Goal: Transaction & Acquisition: Purchase product/service

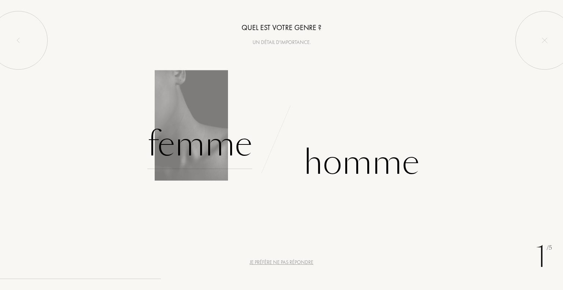
click at [217, 151] on div "Femme" at bounding box center [199, 144] width 105 height 49
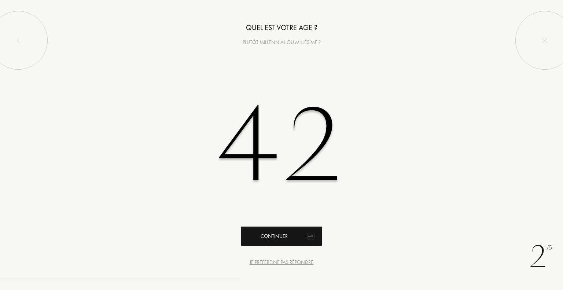
type input "42"
click at [261, 236] on div "Continuer" at bounding box center [281, 236] width 81 height 19
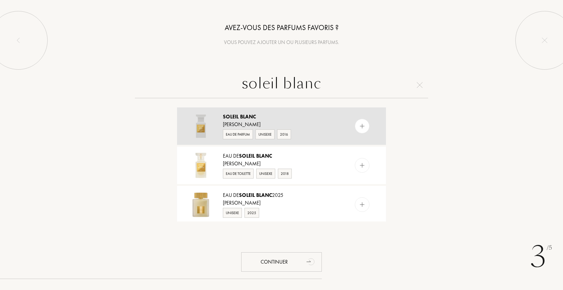
type input "soleil blanc"
click at [248, 134] on div "Eau de Parfum" at bounding box center [238, 134] width 30 height 10
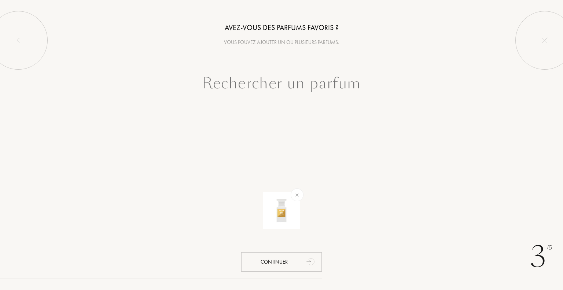
click at [267, 91] on input "text" at bounding box center [281, 85] width 293 height 26
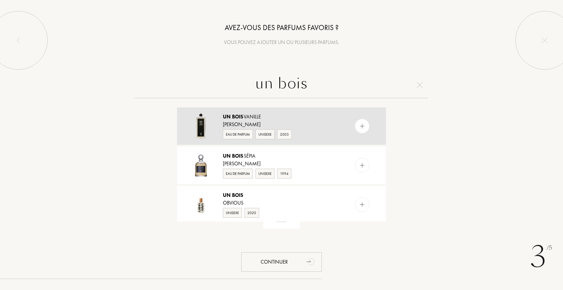
type input "un bois"
click at [238, 135] on div "Eau de Parfum" at bounding box center [238, 134] width 30 height 10
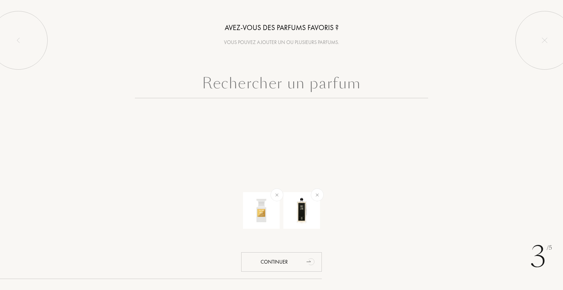
click at [267, 85] on input "text" at bounding box center [281, 85] width 293 height 26
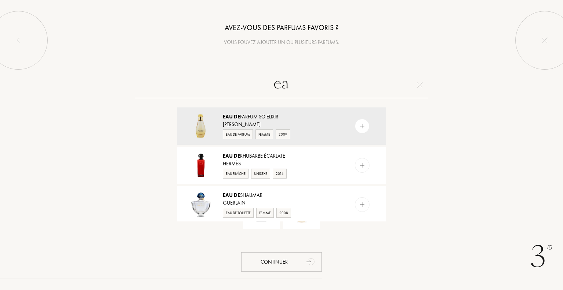
type input "e"
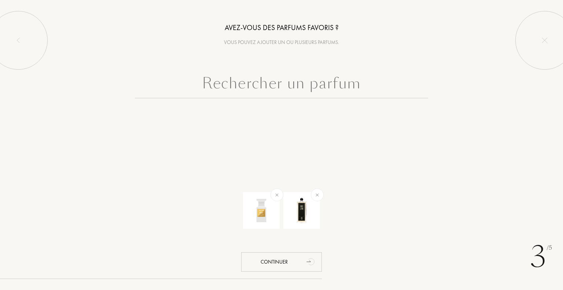
click at [275, 84] on input "text" at bounding box center [281, 85] width 293 height 26
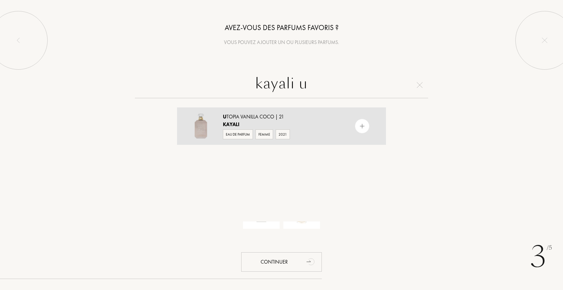
type input "kayali u"
click at [242, 132] on div "Eau de Parfum" at bounding box center [238, 134] width 30 height 10
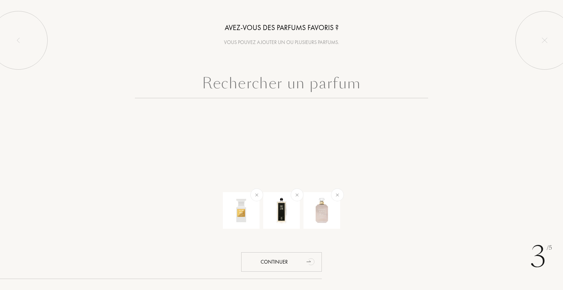
click at [309, 91] on input "text" at bounding box center [281, 85] width 293 height 26
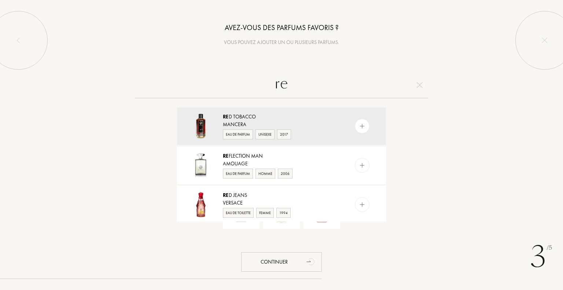
type input "r"
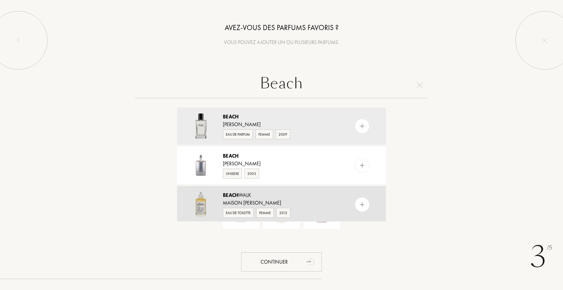
type input "Beach"
click at [361, 206] on img at bounding box center [362, 204] width 7 height 7
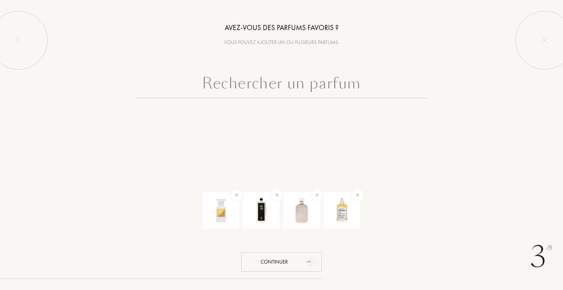
click at [256, 87] on input "text" at bounding box center [281, 85] width 293 height 26
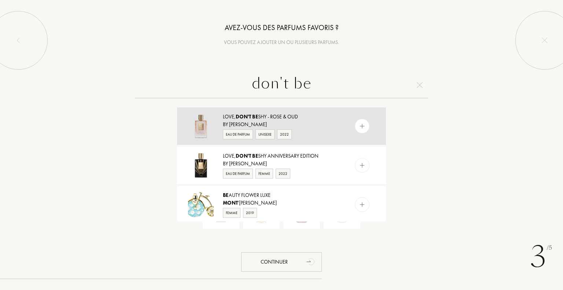
type input "don't be"
click at [360, 125] on img at bounding box center [362, 126] width 7 height 7
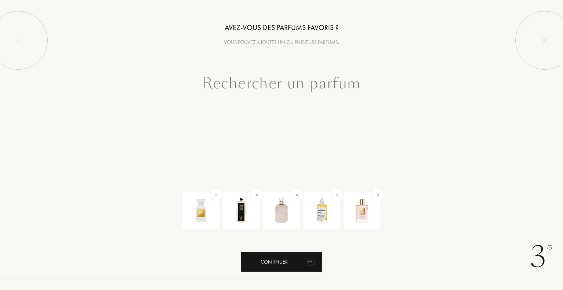
click at [273, 259] on div "Continuer" at bounding box center [281, 261] width 81 height 19
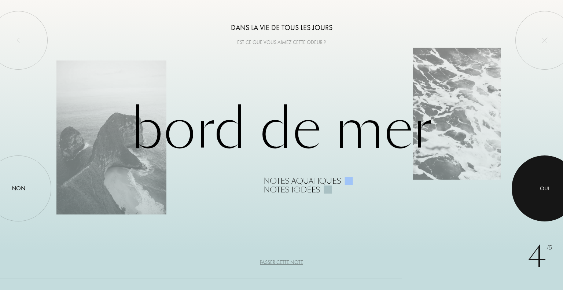
click at [543, 183] on div at bounding box center [545, 188] width 66 height 66
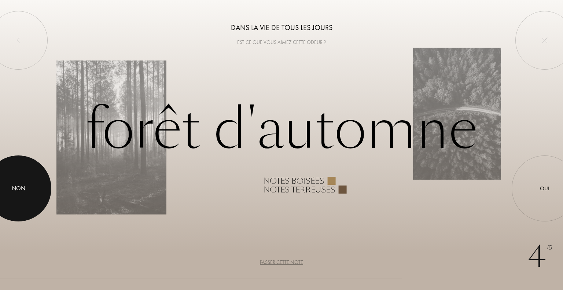
click at [34, 190] on div at bounding box center [18, 188] width 66 height 66
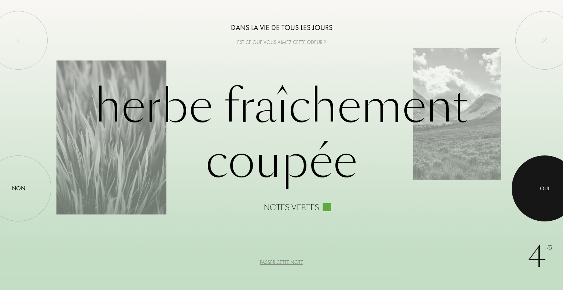
click at [543, 189] on div "Oui" at bounding box center [545, 188] width 10 height 8
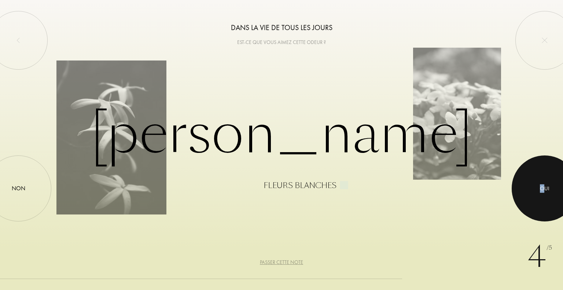
click at [544, 184] on div "Oui" at bounding box center [545, 188] width 66 height 66
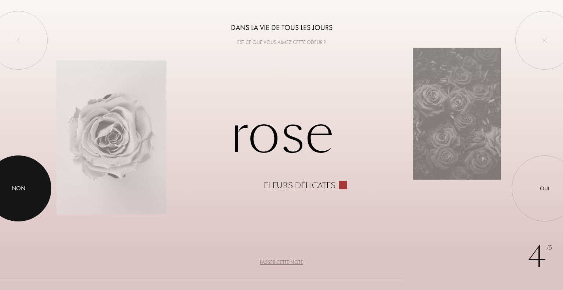
click at [12, 193] on div at bounding box center [18, 188] width 66 height 66
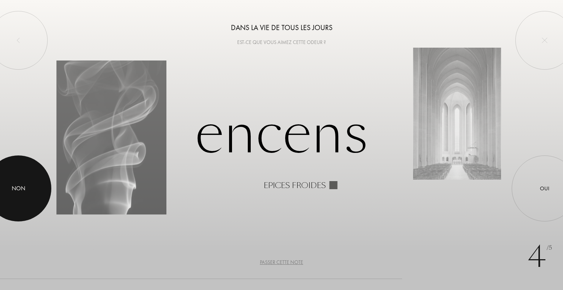
click at [31, 186] on div at bounding box center [18, 188] width 66 height 66
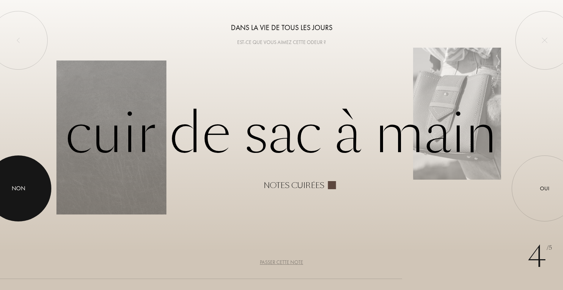
click at [31, 186] on div at bounding box center [18, 188] width 66 height 66
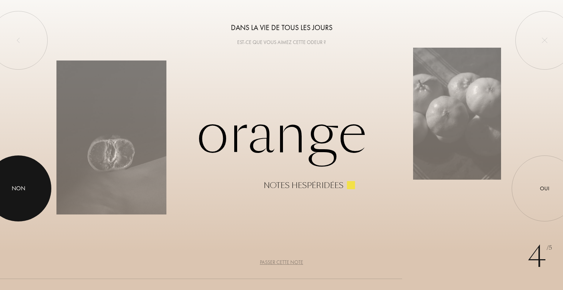
click at [31, 186] on div at bounding box center [18, 188] width 66 height 66
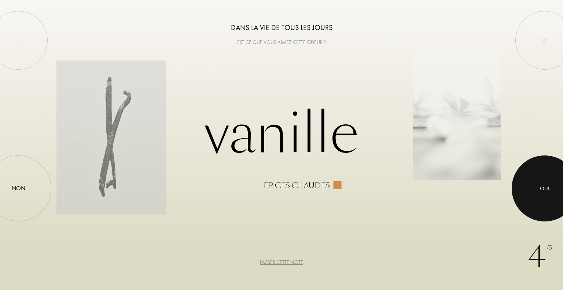
click at [543, 201] on div at bounding box center [545, 188] width 66 height 66
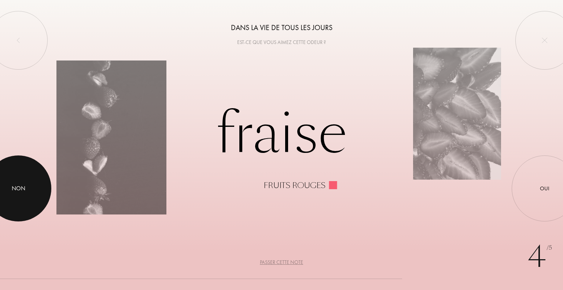
click at [16, 187] on div "Non" at bounding box center [19, 188] width 14 height 9
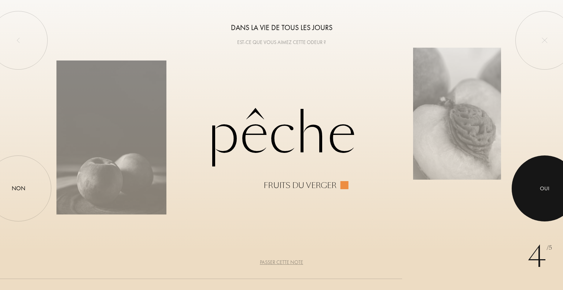
click at [535, 182] on div at bounding box center [545, 188] width 66 height 66
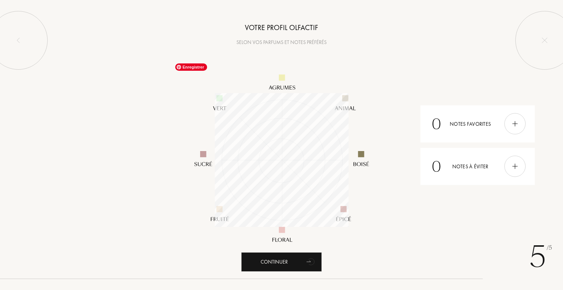
scroll to position [134, 134]
click at [514, 170] on div at bounding box center [514, 166] width 21 height 21
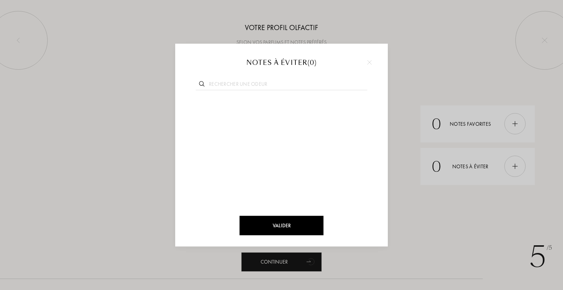
click at [250, 86] on input "text" at bounding box center [282, 85] width 172 height 10
type input "patchouli"
click at [255, 106] on div at bounding box center [252, 106] width 10 height 10
click at [292, 224] on div "Valider" at bounding box center [282, 225] width 84 height 19
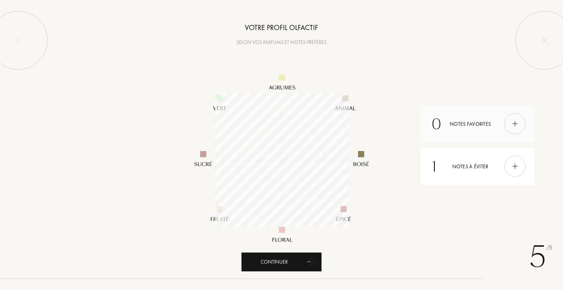
click at [512, 126] on img at bounding box center [515, 124] width 8 height 8
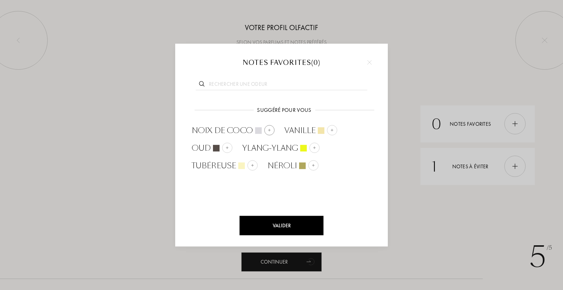
click at [270, 128] on img at bounding box center [270, 130] width 4 height 4
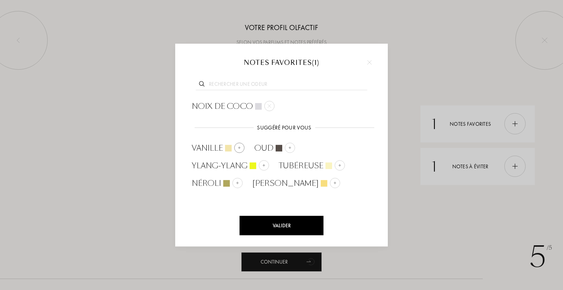
click at [243, 148] on div at bounding box center [239, 148] width 10 height 10
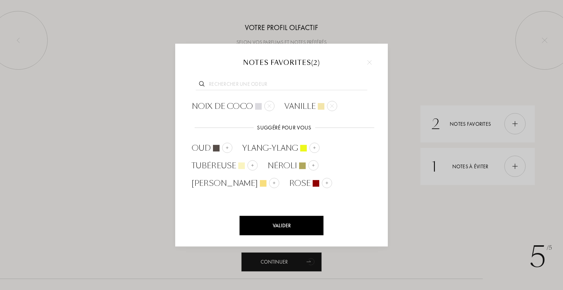
click at [289, 221] on div "Valider" at bounding box center [282, 225] width 84 height 19
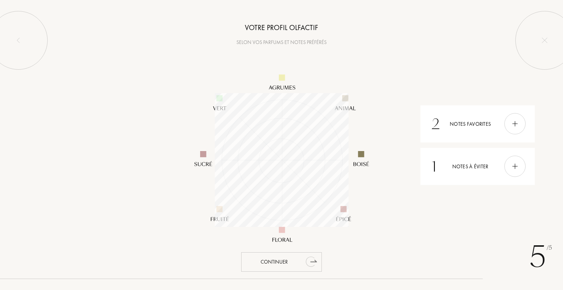
click at [311, 262] on icon "animation" at bounding box center [310, 262] width 9 height 10
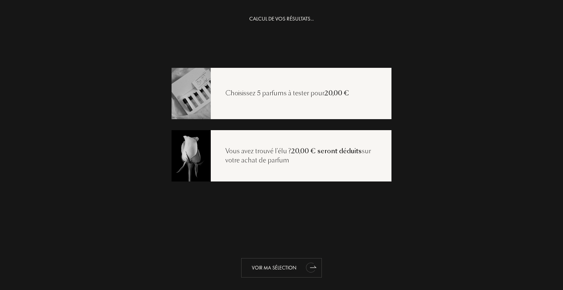
click at [272, 267] on div "Voir ma sélection" at bounding box center [281, 267] width 81 height 19
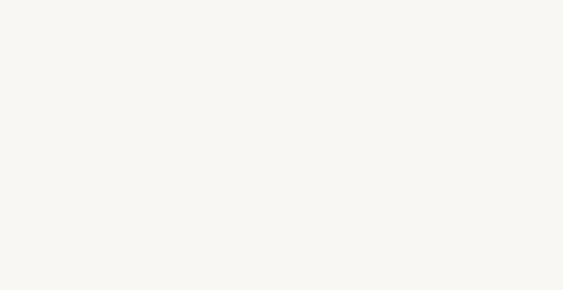
select select "FR"
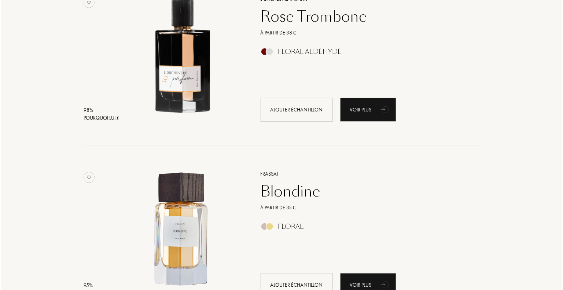
scroll to position [147, 0]
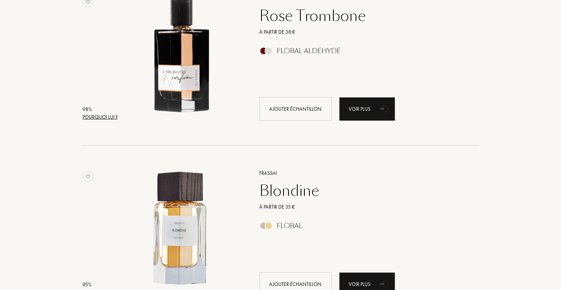
click at [103, 115] on div "Pourquoi lui ?" at bounding box center [99, 117] width 35 height 8
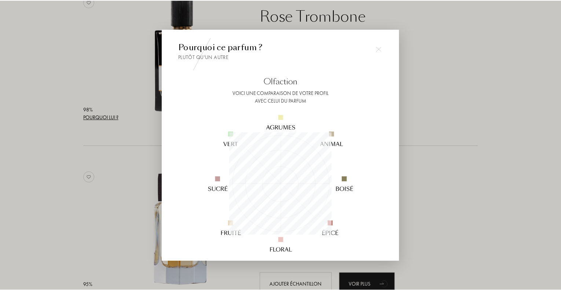
scroll to position [103, 103]
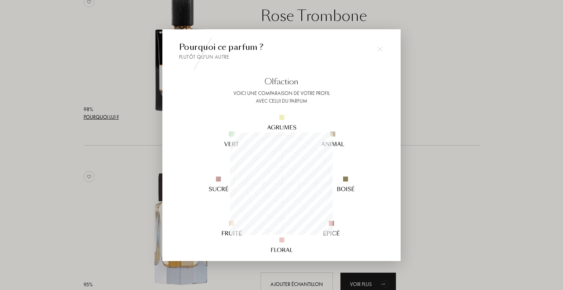
click at [460, 186] on div at bounding box center [281, 145] width 563 height 290
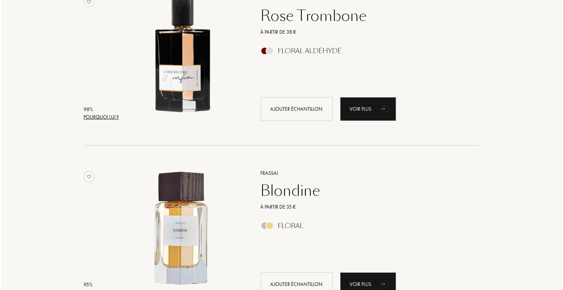
scroll to position [220, 0]
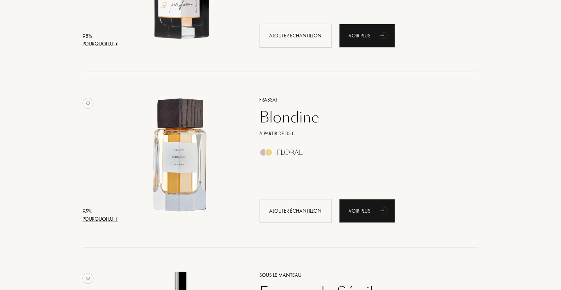
click at [89, 217] on div "Pourquoi lui ?" at bounding box center [99, 219] width 35 height 8
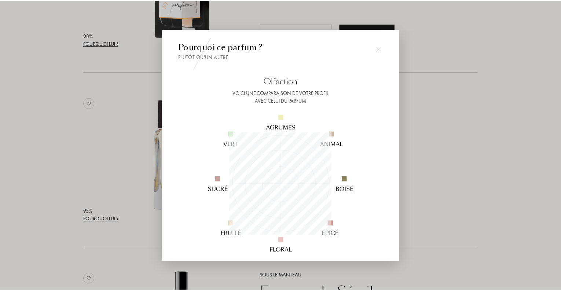
scroll to position [103, 103]
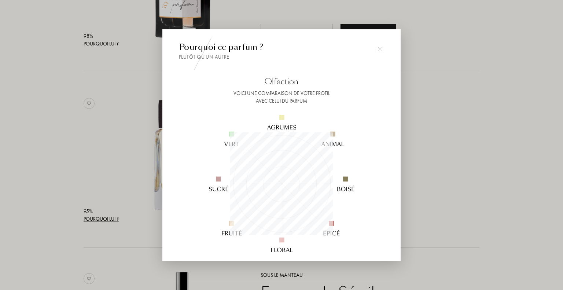
drag, startPoint x: 429, startPoint y: 205, endPoint x: 409, endPoint y: 201, distance: 20.3
click at [430, 205] on div at bounding box center [281, 145] width 563 height 290
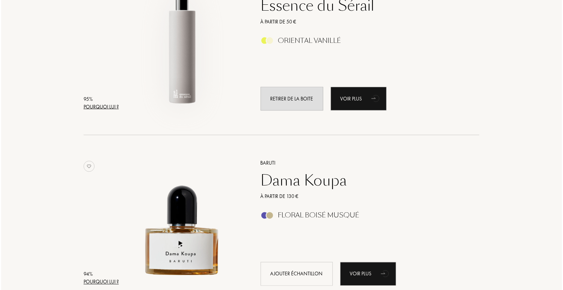
scroll to position [513, 0]
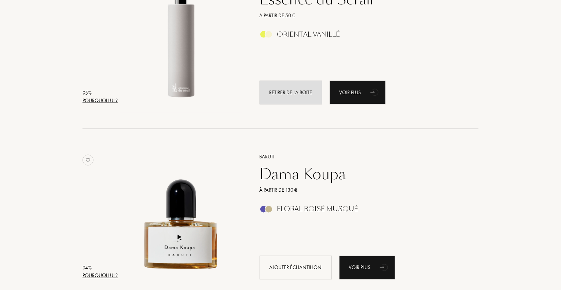
click at [104, 102] on div "Pourquoi lui ?" at bounding box center [99, 101] width 35 height 8
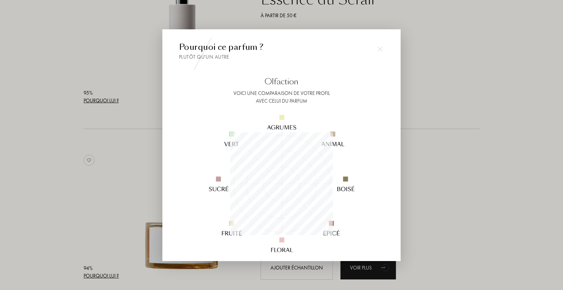
scroll to position [103, 103]
click at [81, 183] on div at bounding box center [281, 145] width 563 height 290
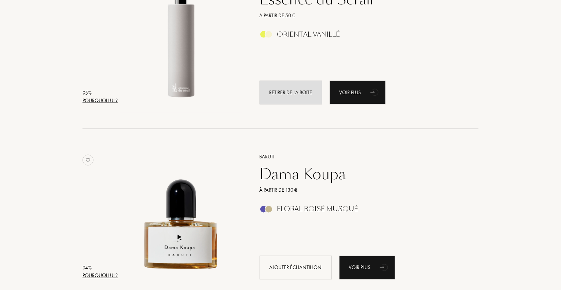
click at [94, 274] on div "Pourquoi lui ?" at bounding box center [99, 276] width 35 height 8
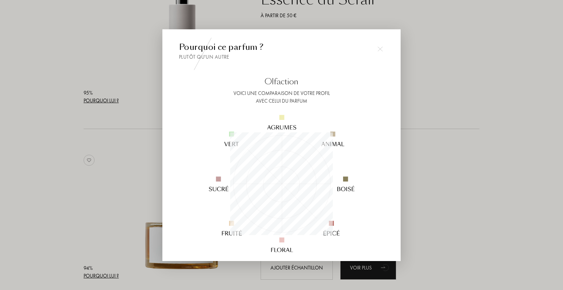
click at [53, 192] on div at bounding box center [281, 145] width 563 height 290
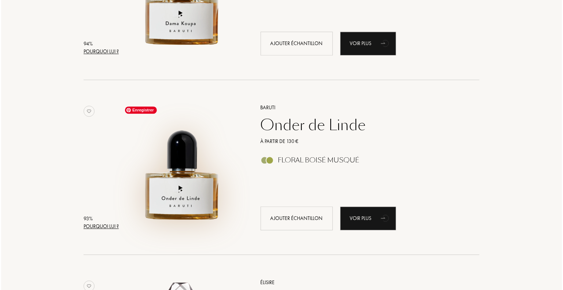
scroll to position [806, 0]
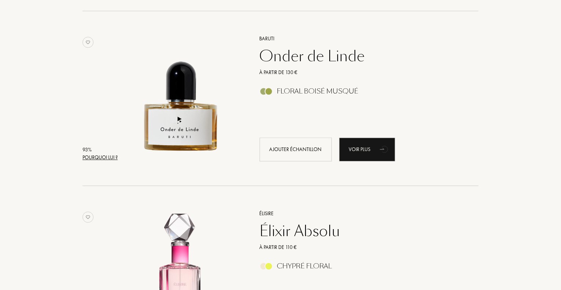
click at [104, 158] on div "Pourquoi lui ?" at bounding box center [99, 158] width 35 height 8
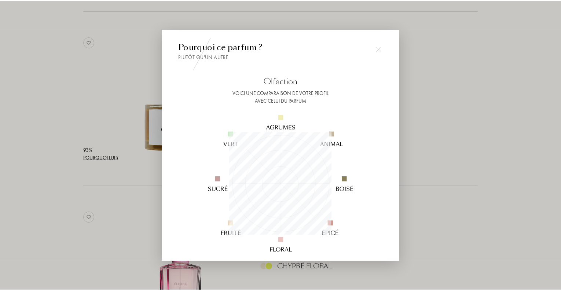
scroll to position [103, 103]
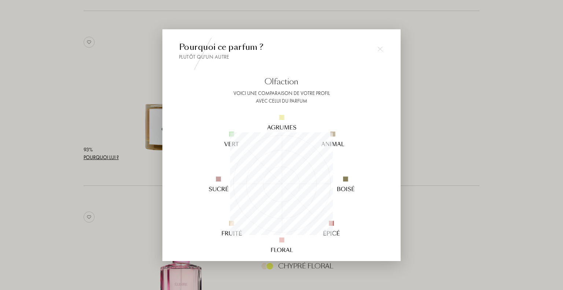
click at [69, 187] on div at bounding box center [281, 145] width 563 height 290
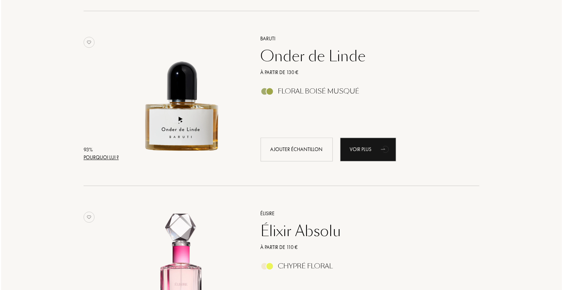
scroll to position [953, 0]
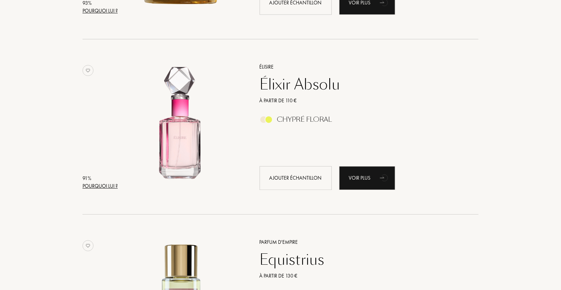
click at [100, 184] on div "Pourquoi lui ?" at bounding box center [99, 186] width 35 height 8
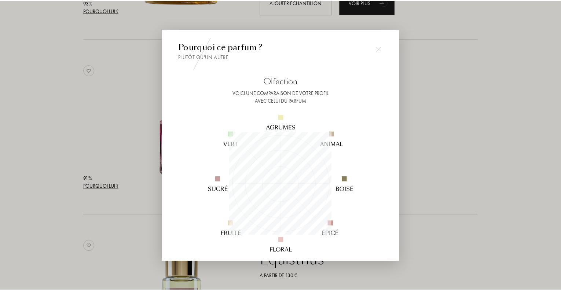
scroll to position [103, 103]
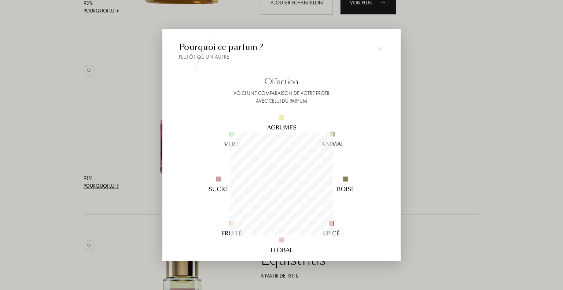
click at [70, 149] on div at bounding box center [281, 145] width 563 height 290
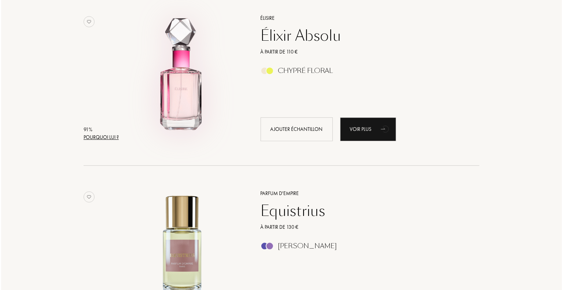
scroll to position [1063, 0]
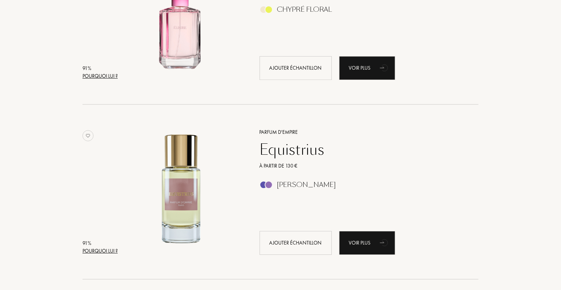
click at [113, 252] on div "Pourquoi lui ?" at bounding box center [99, 251] width 35 height 8
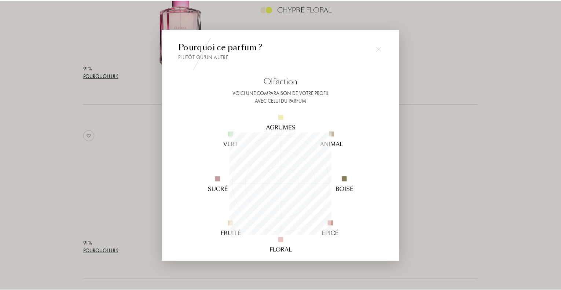
scroll to position [103, 103]
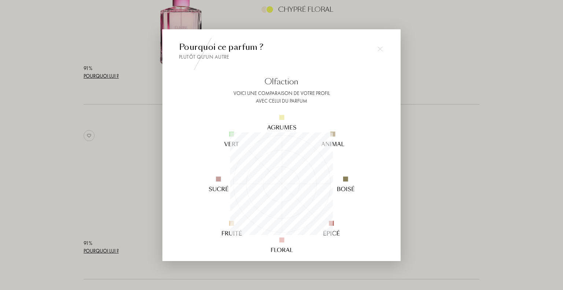
click at [61, 164] on div at bounding box center [281, 145] width 563 height 290
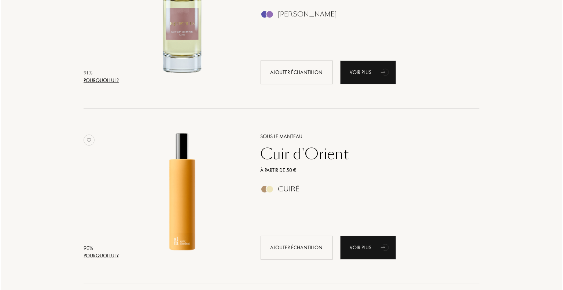
scroll to position [1283, 0]
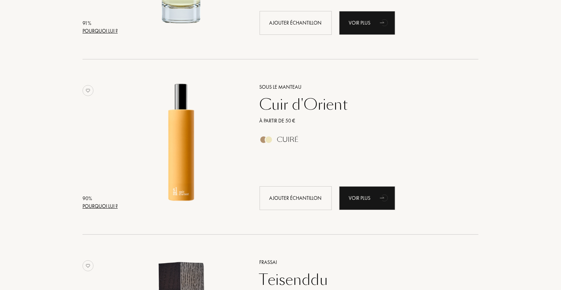
click at [110, 205] on div "Pourquoi lui ?" at bounding box center [99, 206] width 35 height 8
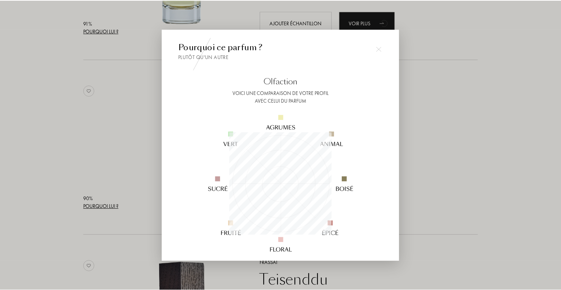
scroll to position [103, 103]
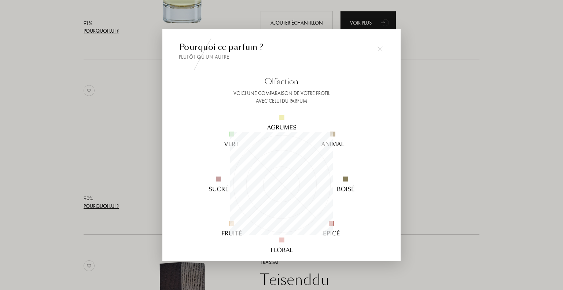
click at [44, 140] on div at bounding box center [281, 145] width 563 height 290
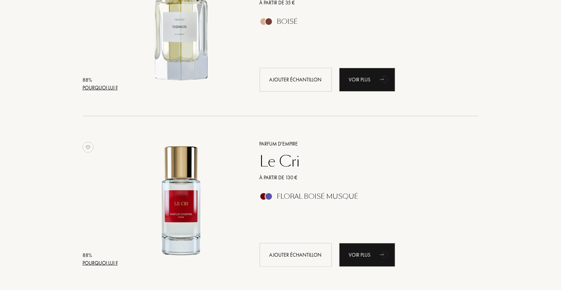
scroll to position [1723, 0]
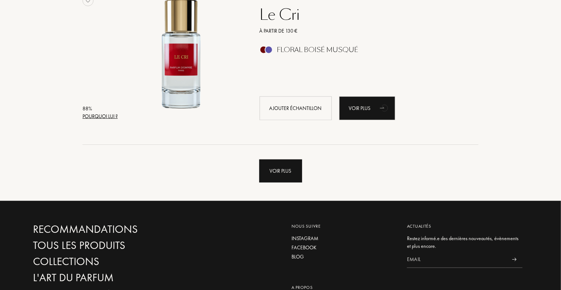
click at [285, 171] on div "Voir plus" at bounding box center [280, 170] width 43 height 23
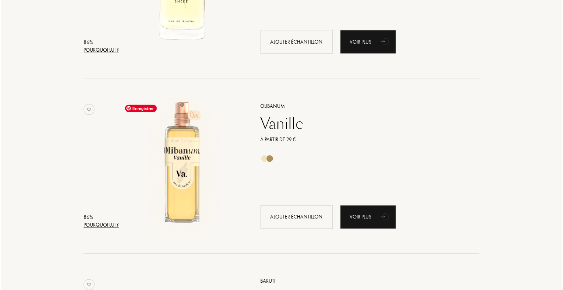
scroll to position [2016, 0]
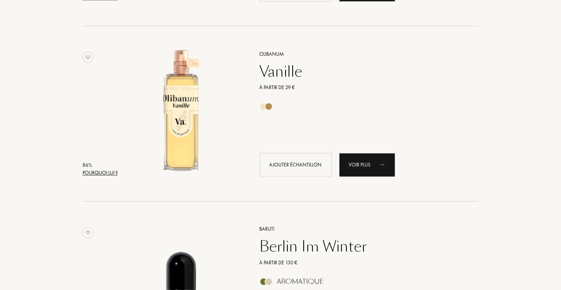
click at [108, 173] on div "Pourquoi lui ?" at bounding box center [99, 173] width 35 height 8
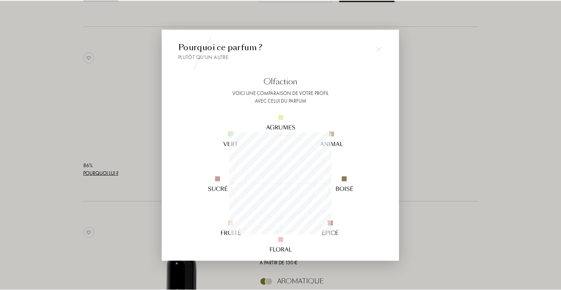
scroll to position [103, 103]
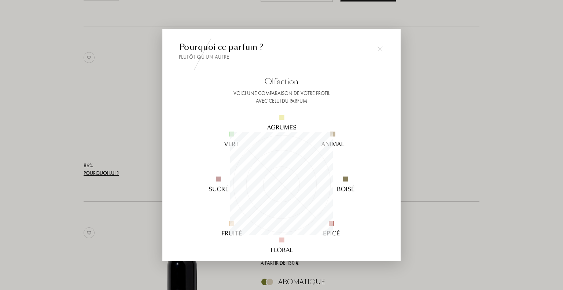
click at [87, 104] on div at bounding box center [281, 145] width 563 height 290
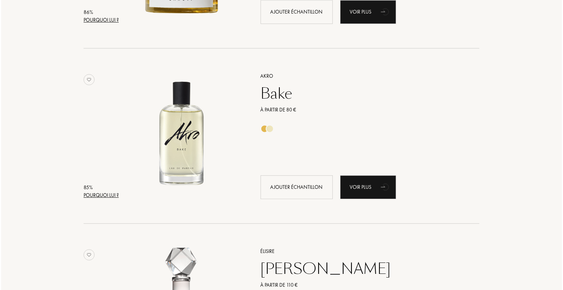
scroll to position [2346, 0]
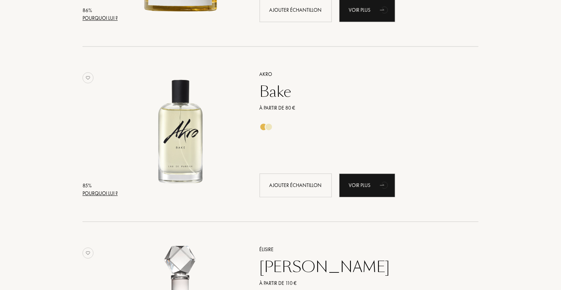
click at [104, 192] on div "Pourquoi lui ?" at bounding box center [99, 194] width 35 height 8
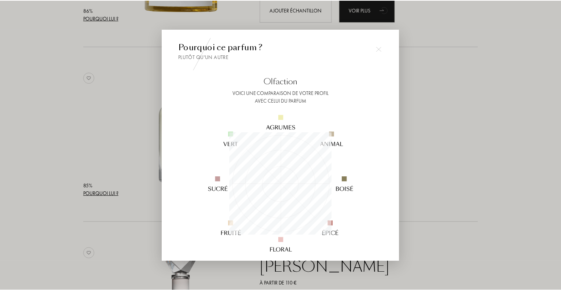
scroll to position [103, 103]
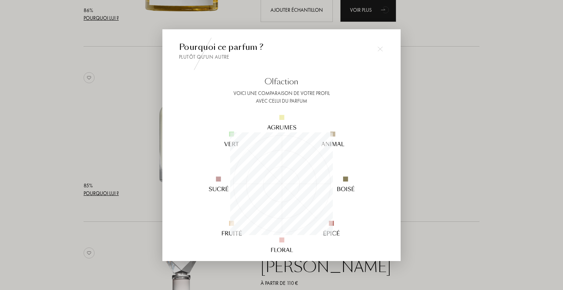
click at [79, 113] on div at bounding box center [281, 145] width 563 height 290
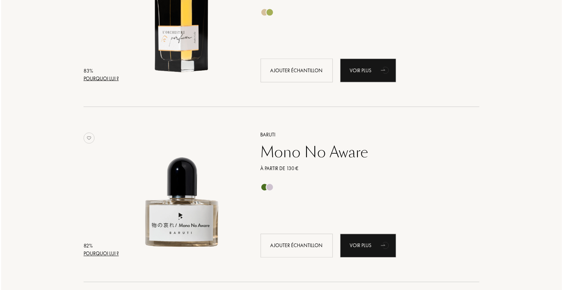
scroll to position [3409, 0]
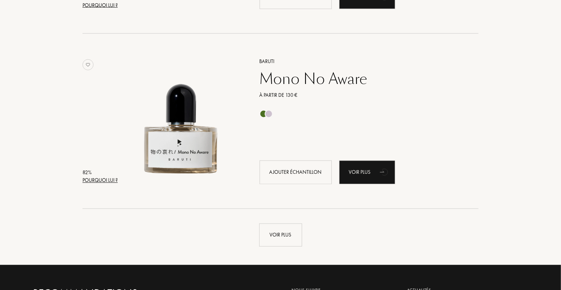
click at [100, 180] on div "Pourquoi lui ?" at bounding box center [99, 181] width 35 height 8
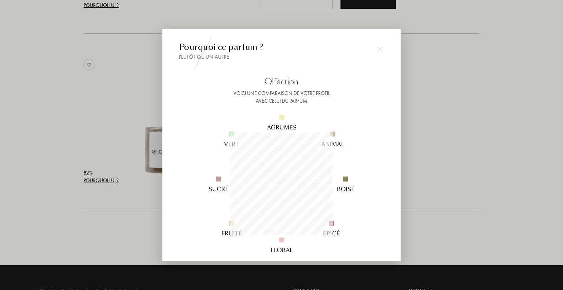
scroll to position [103, 103]
click at [90, 129] on div at bounding box center [281, 145] width 563 height 290
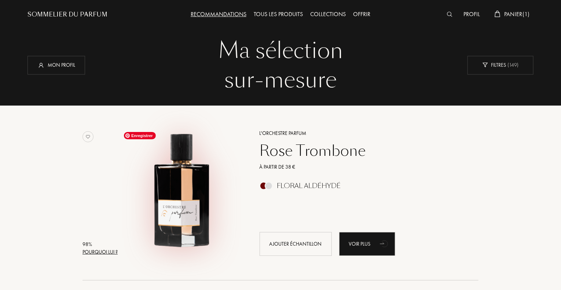
scroll to position [0, 0]
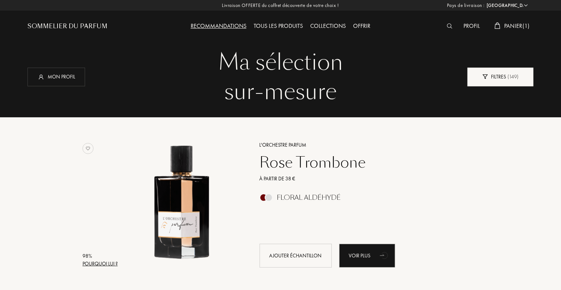
click at [503, 84] on div "Filtres ( 149 )" at bounding box center [500, 76] width 66 height 19
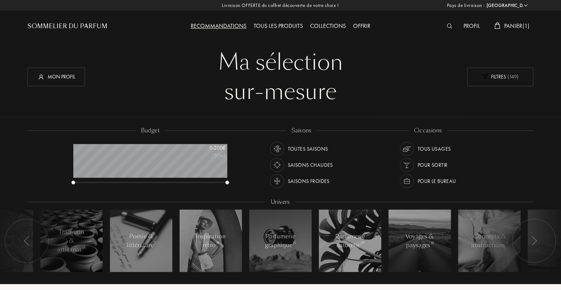
scroll to position [37, 154]
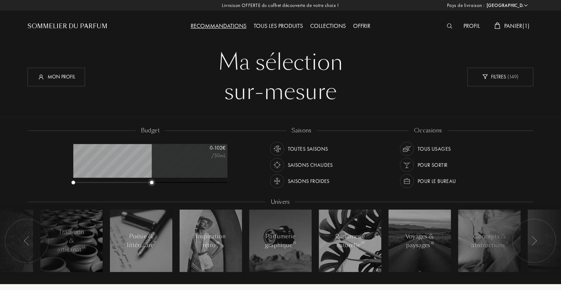
click at [150, 170] on div "0 - 102 € /50mL" at bounding box center [150, 164] width 154 height 41
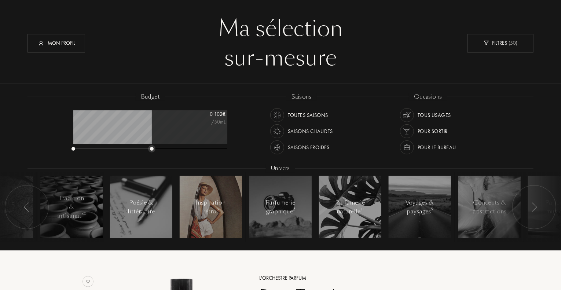
scroll to position [73, 0]
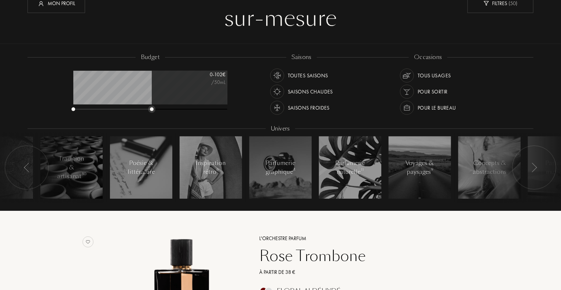
click at [532, 167] on img at bounding box center [534, 168] width 6 height 10
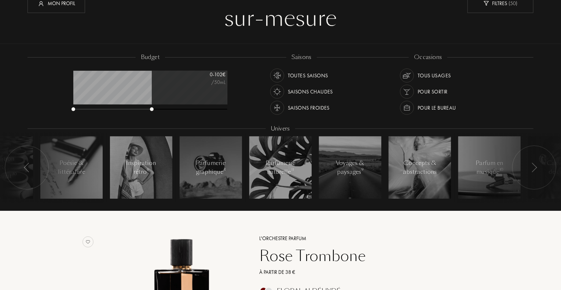
click at [532, 167] on img at bounding box center [534, 168] width 6 height 10
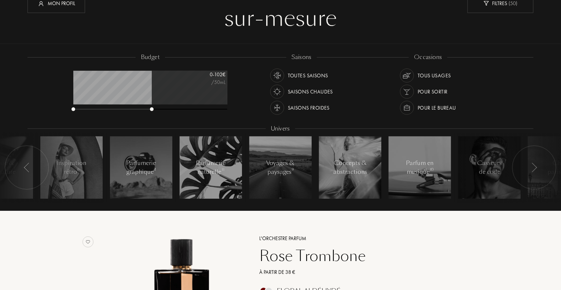
click at [532, 167] on img at bounding box center [534, 168] width 6 height 10
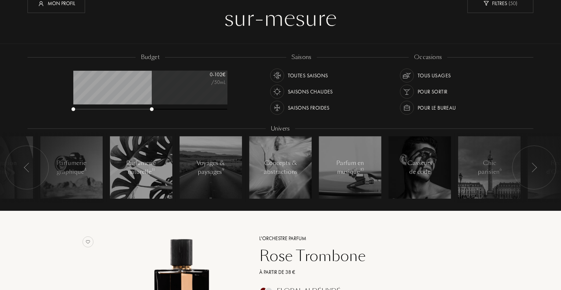
click at [532, 167] on img at bounding box center [534, 168] width 6 height 10
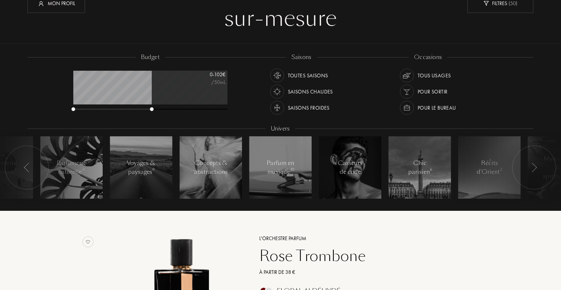
click at [22, 166] on div at bounding box center [27, 168] width 44 height 44
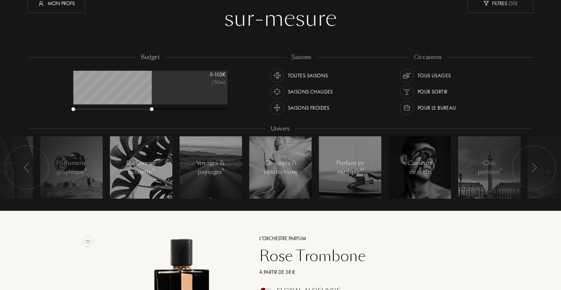
click at [25, 167] on img at bounding box center [27, 168] width 6 height 10
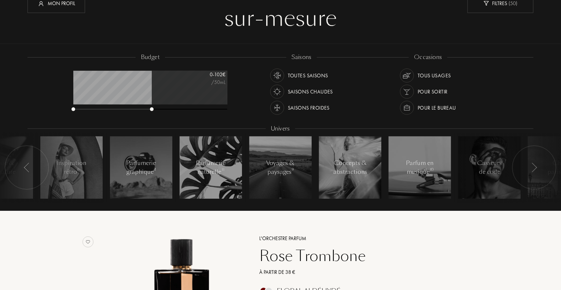
click at [25, 167] on img at bounding box center [27, 168] width 6 height 10
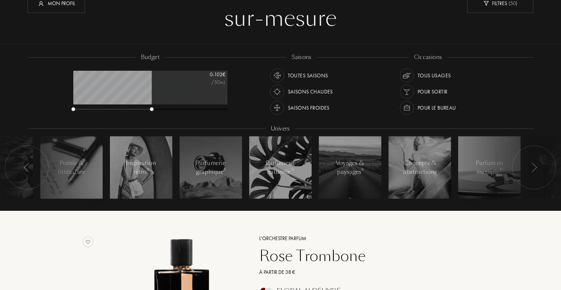
click at [25, 167] on img at bounding box center [27, 168] width 6 height 10
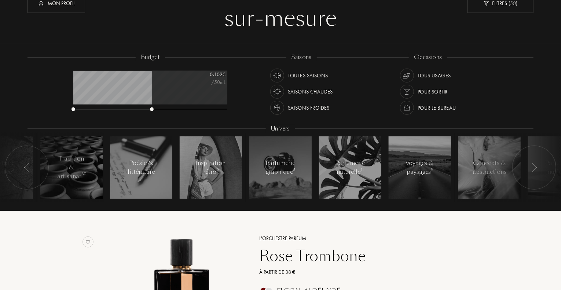
click at [25, 167] on img at bounding box center [27, 168] width 6 height 10
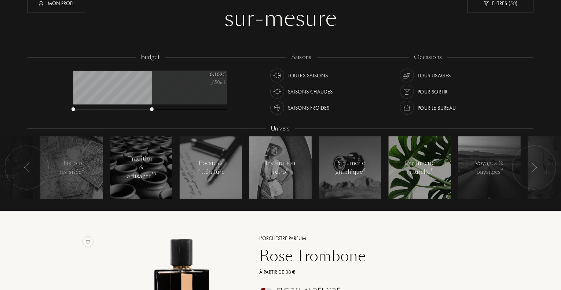
click at [430, 173] on div "Parfumerie naturelle 11" at bounding box center [419, 168] width 31 height 18
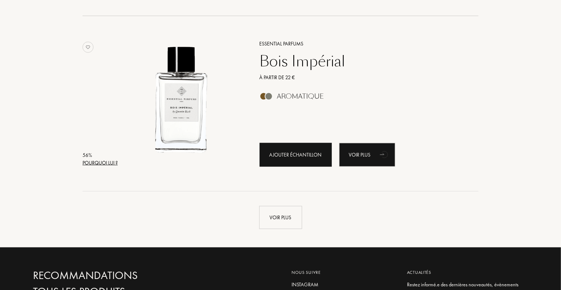
scroll to position [1980, 0]
